Goal: Information Seeking & Learning: Stay updated

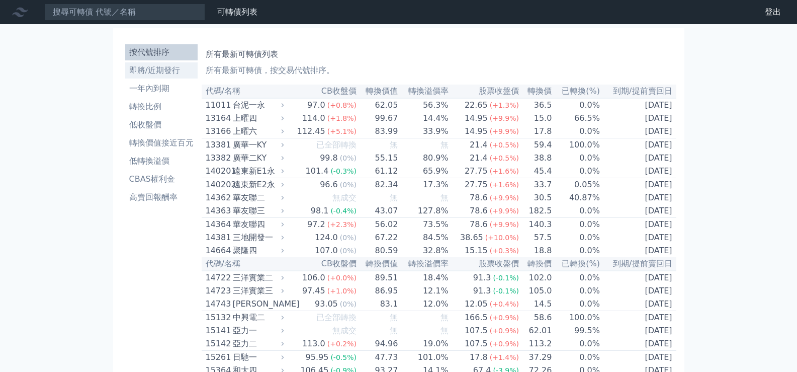
click at [155, 67] on li "即將/近期發行" at bounding box center [161, 70] width 72 height 12
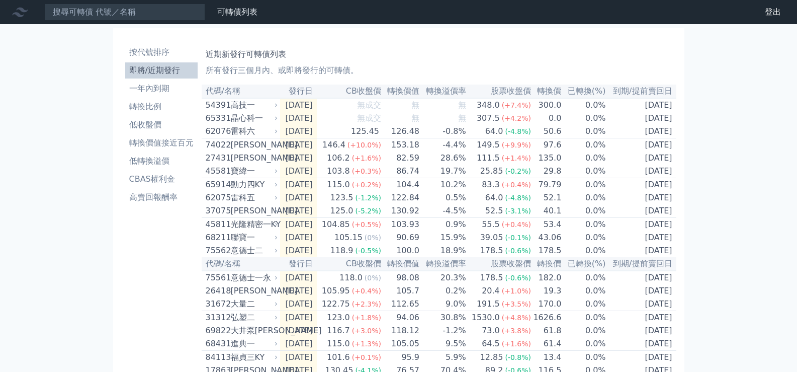
click at [237, 122] on div "晶心科一" at bounding box center [253, 118] width 45 height 12
click at [240, 122] on div "晶心科一" at bounding box center [253, 118] width 45 height 12
click at [217, 120] on div "65331" at bounding box center [217, 118] width 23 height 12
click at [355, 201] on div "123.5" at bounding box center [341, 198] width 27 height 12
click at [431, 12] on nav "可轉債列表 財務數據 可轉債列表 財務數據 登出 登出" at bounding box center [398, 12] width 797 height 24
